Goal: Transaction & Acquisition: Purchase product/service

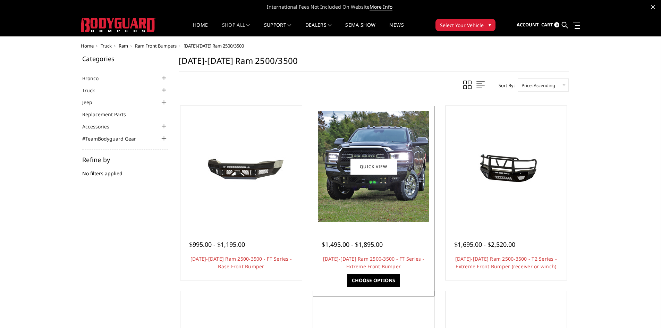
click at [387, 228] on div "$1,495.00 - $1,895.00 [DATE]-[DATE] Ram 2500-3500 - FT Series - Extreme Front B…" at bounding box center [374, 251] width 118 height 53
click at [382, 281] on link "Choose Options" at bounding box center [373, 280] width 52 height 13
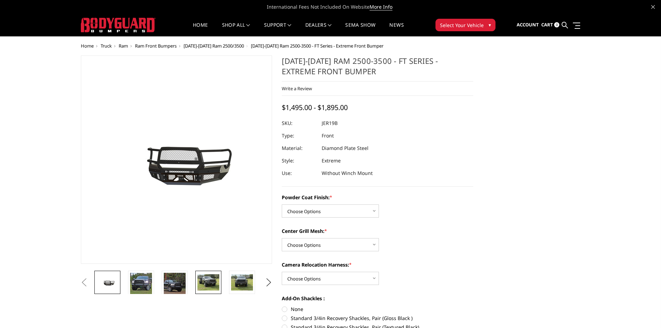
click at [216, 284] on img at bounding box center [208, 282] width 22 height 16
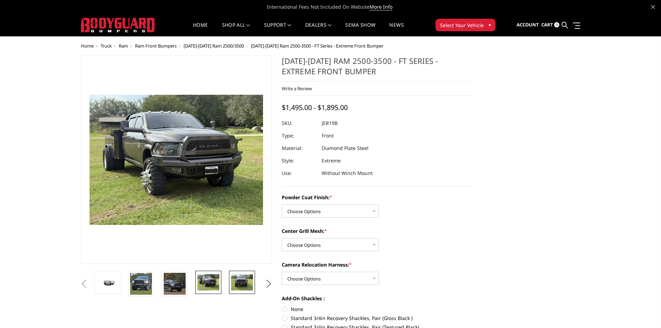
click at [249, 281] on img at bounding box center [242, 282] width 22 height 16
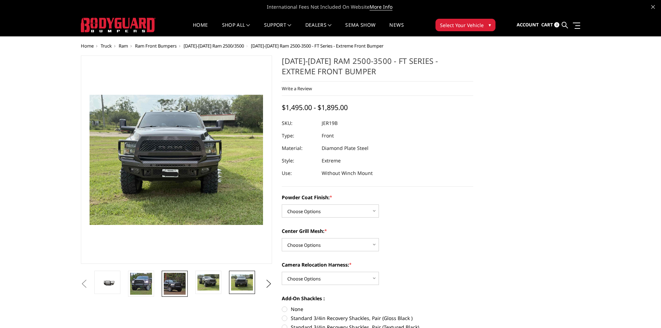
click at [176, 285] on img at bounding box center [175, 284] width 22 height 22
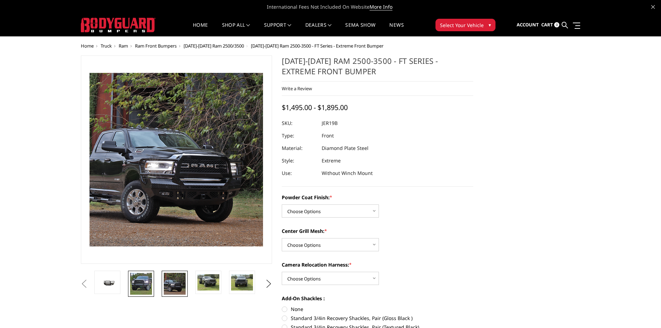
click at [137, 286] on img at bounding box center [141, 284] width 22 height 22
